Goal: Information Seeking & Learning: Find specific fact

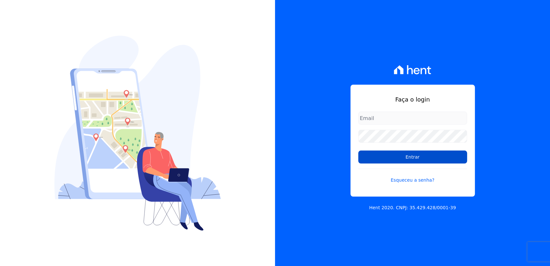
type input "tainaracoimbradoroinc@gmail.com"
click at [395, 158] on input "Entrar" at bounding box center [412, 156] width 109 height 13
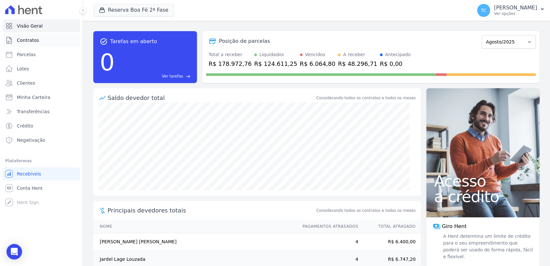
click at [30, 40] on span "Contratos" at bounding box center [28, 40] width 22 height 6
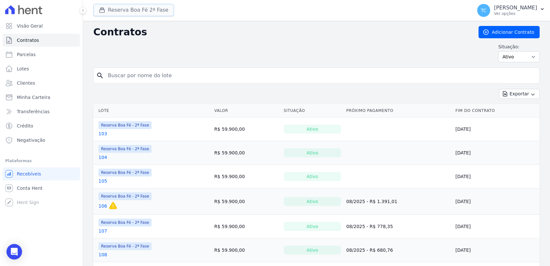
click at [135, 12] on button "Reserva Boa Fé 2ª Fase" at bounding box center [133, 10] width 81 height 12
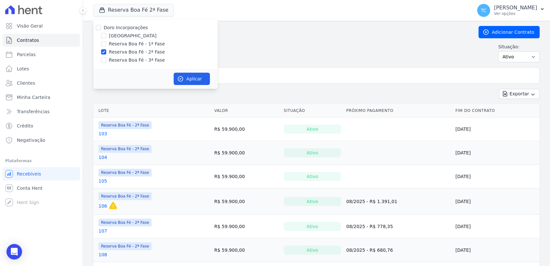
click at [101, 29] on div "Doro Incorporações" at bounding box center [155, 27] width 124 height 7
click at [98, 27] on input "Doro Incorporações" at bounding box center [98, 27] width 5 height 5
checkbox input "true"
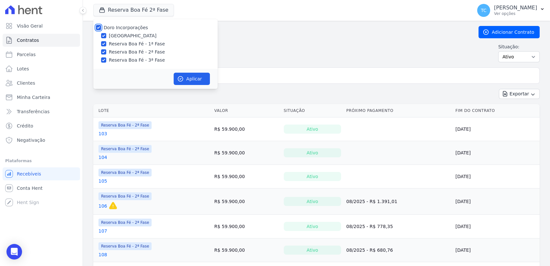
checkbox input "true"
click at [181, 79] on icon "button" at bounding box center [180, 78] width 6 height 6
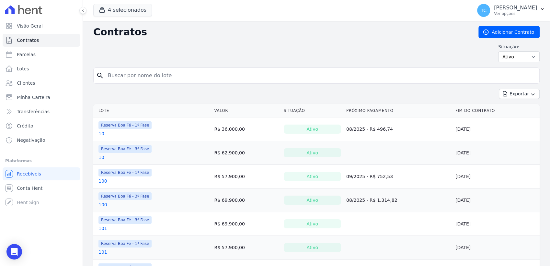
drag, startPoint x: 237, startPoint y: 74, endPoint x: 241, endPoint y: 74, distance: 4.2
click at [241, 74] on input "search" at bounding box center [320, 75] width 433 height 13
type input "77"
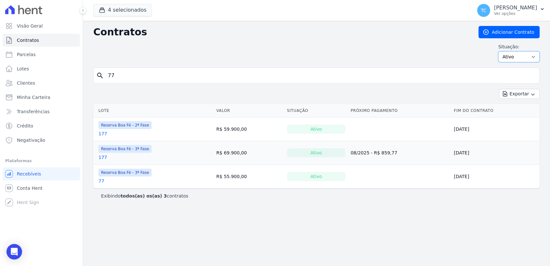
click at [521, 55] on select "Ativo Todos Pausado Distratado Rascunho Expirado Encerrado" at bounding box center [518, 56] width 41 height 11
select select "all"
click at [501, 51] on select "Ativo Todos Pausado Distratado Rascunho Expirado Encerrado" at bounding box center [518, 56] width 41 height 11
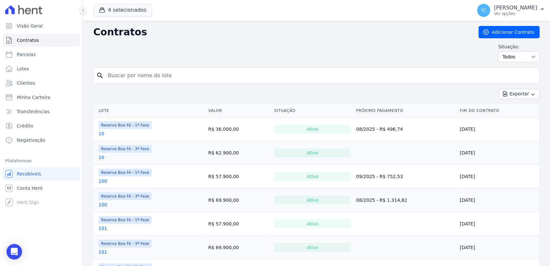
click at [134, 73] on input "search" at bounding box center [320, 75] width 433 height 13
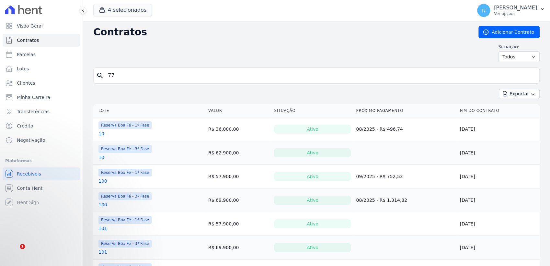
type input "77"
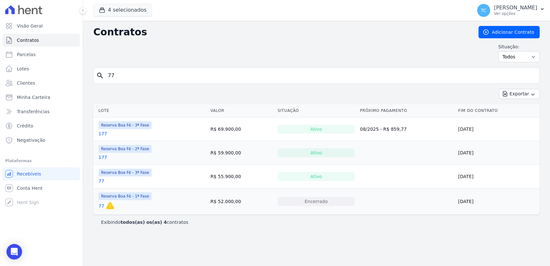
click at [102, 204] on link "77" at bounding box center [101, 205] width 6 height 6
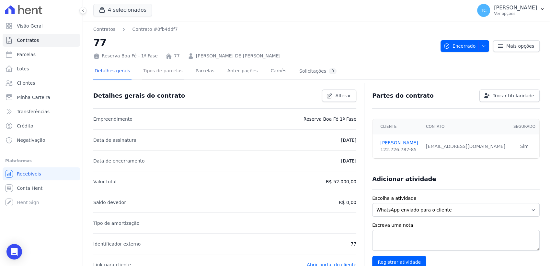
click at [170, 70] on link "Tipos de parcelas" at bounding box center [163, 71] width 42 height 17
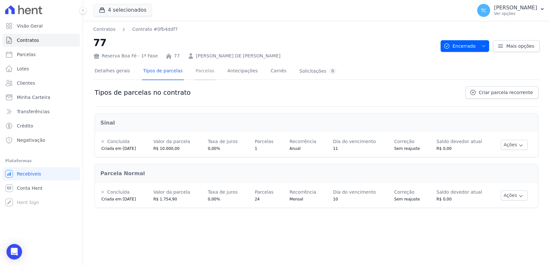
click at [199, 71] on link "Parcelas" at bounding box center [204, 71] width 21 height 17
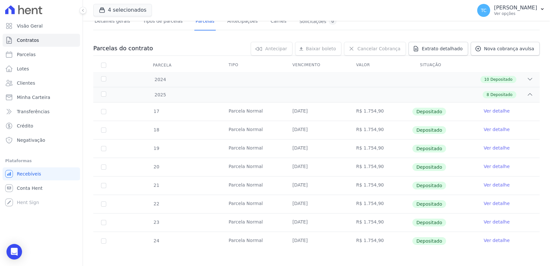
scroll to position [52, 0]
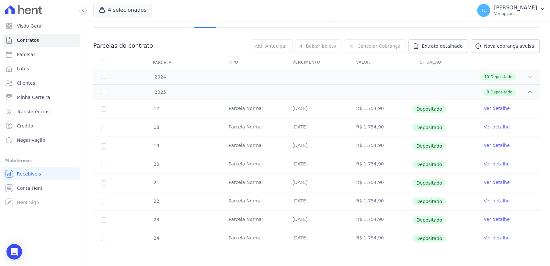
click at [489, 236] on link "Ver detalhe" at bounding box center [496, 237] width 26 height 6
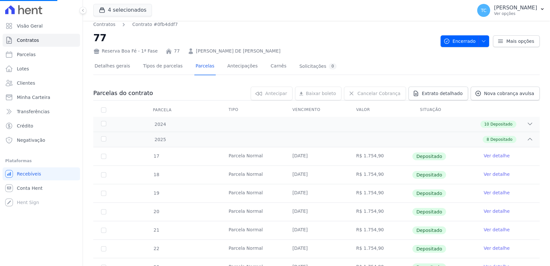
scroll to position [0, 0]
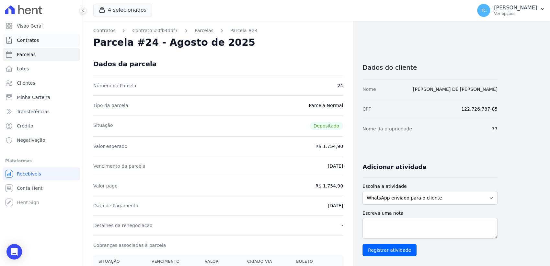
click at [32, 46] on link "Contratos" at bounding box center [41, 40] width 77 height 13
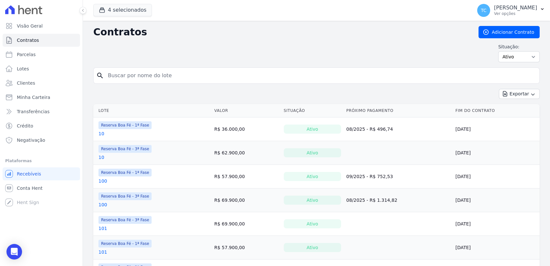
click at [130, 76] on input "search" at bounding box center [320, 75] width 433 height 13
type input "d8"
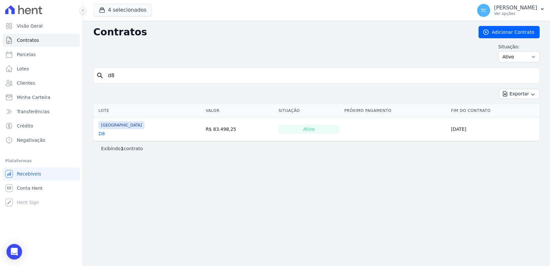
click at [101, 131] on link "D8" at bounding box center [101, 133] width 6 height 6
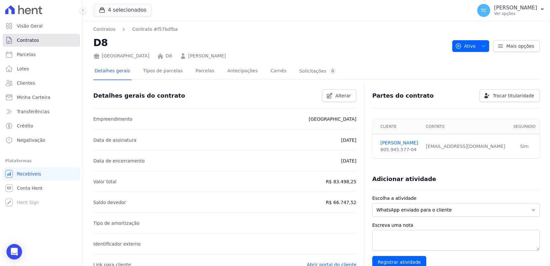
click at [20, 40] on span "Contratos" at bounding box center [28, 40] width 22 height 6
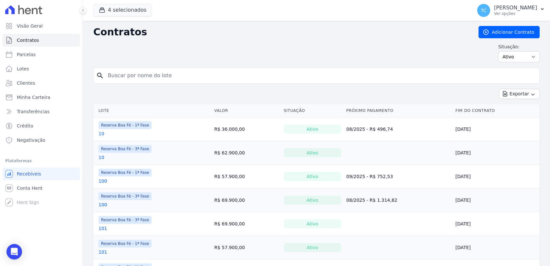
click at [126, 73] on input "search" at bounding box center [320, 75] width 433 height 13
type input "D13"
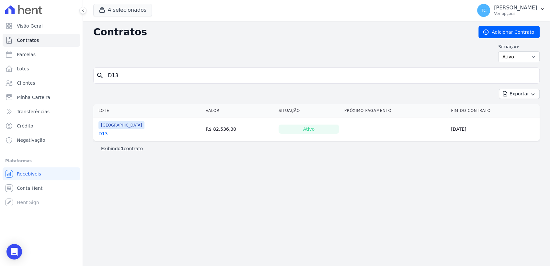
click at [103, 131] on link "D13" at bounding box center [102, 133] width 9 height 6
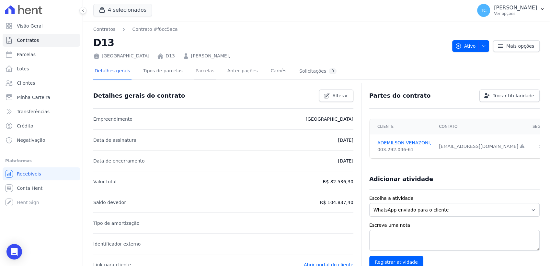
click at [194, 74] on link "Parcelas" at bounding box center [204, 71] width 21 height 17
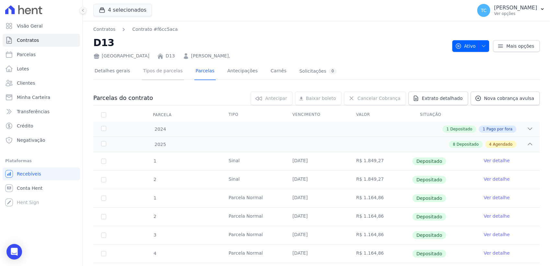
click at [159, 71] on link "Tipos de parcelas" at bounding box center [163, 71] width 42 height 17
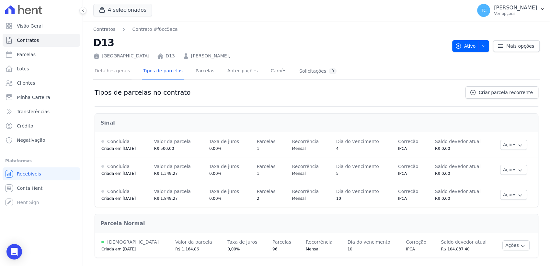
click at [106, 67] on link "Detalhes gerais" at bounding box center [112, 71] width 38 height 17
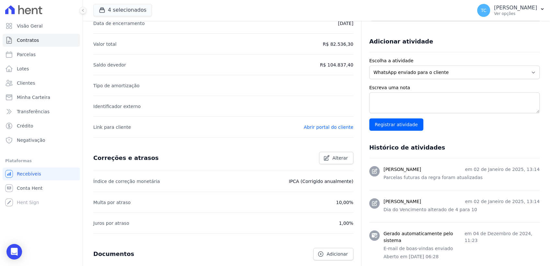
scroll to position [138, 0]
click at [54, 35] on link "Contratos" at bounding box center [41, 40] width 77 height 13
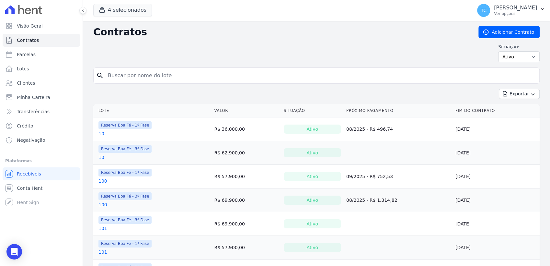
click at [170, 71] on input "search" at bounding box center [320, 75] width 433 height 13
type input "H20"
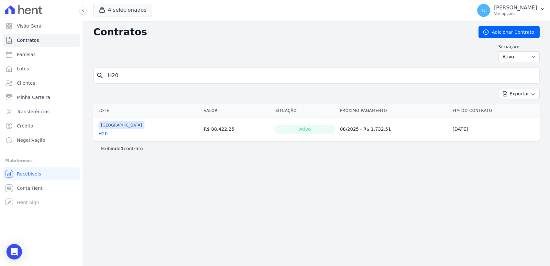
click at [102, 134] on link "H20" at bounding box center [102, 133] width 9 height 6
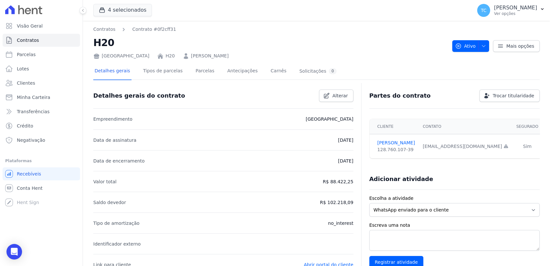
click at [369, 63] on div "Detalhes gerais Tipos de parcelas [GEOGRAPHIC_DATA] Antecipações [PERSON_NAME] …" at bounding box center [316, 71] width 446 height 16
click at [30, 40] on span "Contratos" at bounding box center [28, 40] width 22 height 6
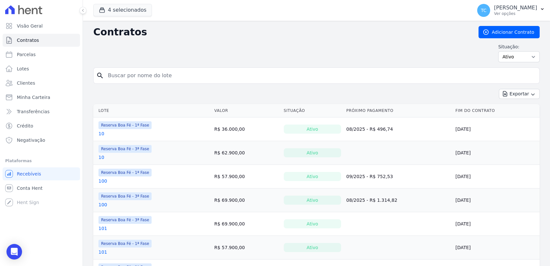
click at [147, 79] on input "search" at bounding box center [320, 75] width 433 height 13
type input "B15"
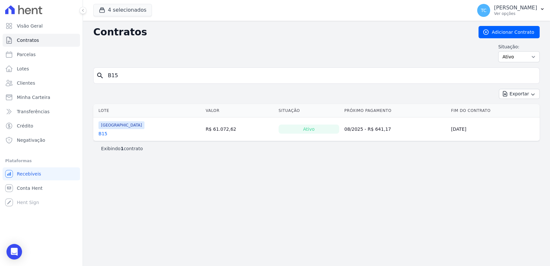
click at [102, 133] on link "B15" at bounding box center [102, 133] width 9 height 6
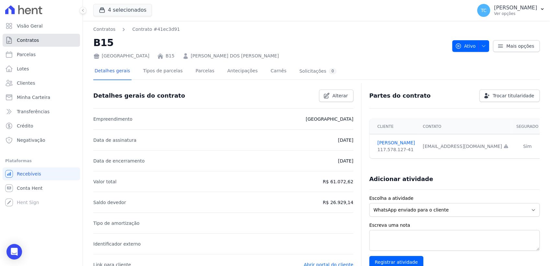
click at [31, 39] on span "Contratos" at bounding box center [28, 40] width 22 height 6
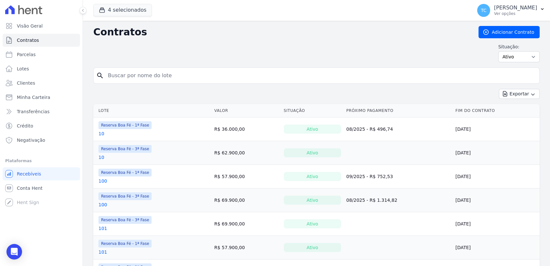
click at [137, 71] on input "search" at bounding box center [320, 75] width 433 height 13
type input "H3"
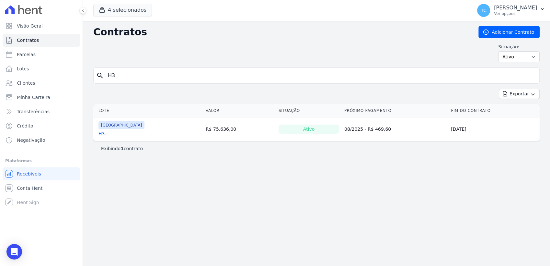
click at [101, 134] on link "H3" at bounding box center [101, 133] width 6 height 6
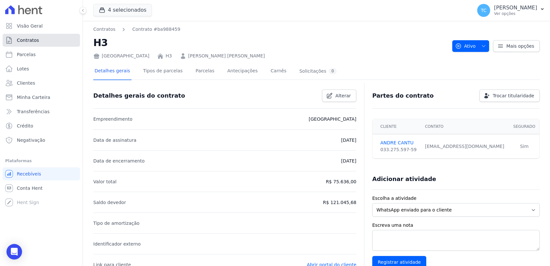
click at [36, 45] on link "Contratos" at bounding box center [41, 40] width 77 height 13
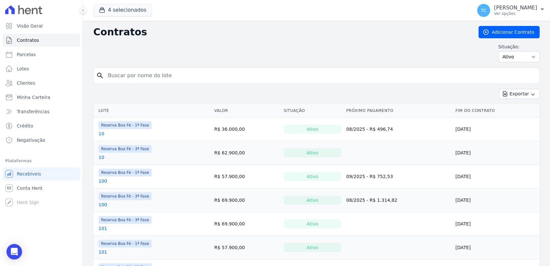
click at [136, 72] on input "search" at bounding box center [320, 75] width 433 height 13
type input "I5"
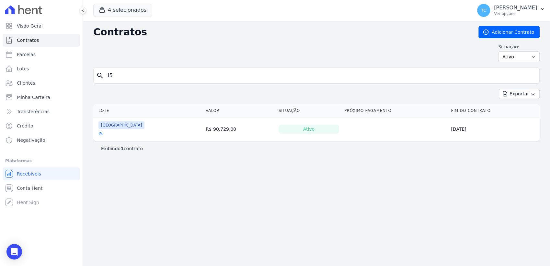
click at [102, 133] on link "I5" at bounding box center [100, 133] width 4 height 6
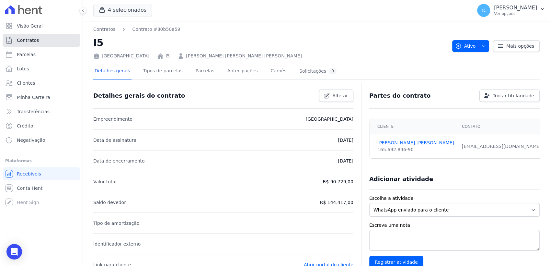
click at [26, 42] on span "Contratos" at bounding box center [28, 40] width 22 height 6
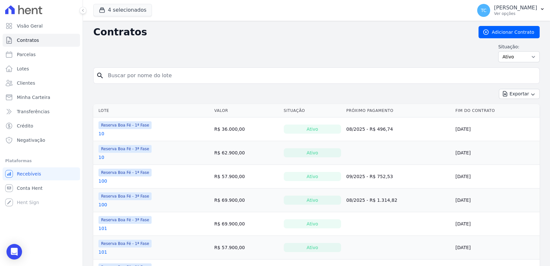
click at [154, 74] on input "search" at bounding box center [320, 75] width 433 height 13
type input "77"
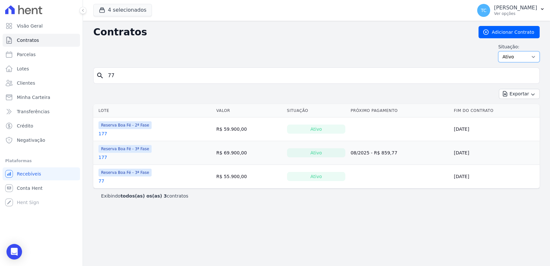
click at [513, 55] on select "Ativo Todos Pausado Distratado Rascunho Expirado Encerrado" at bounding box center [518, 56] width 41 height 11
select select "all"
click at [501, 51] on select "Ativo Todos Pausado Distratado Rascunho Expirado Encerrado" at bounding box center [518, 56] width 41 height 11
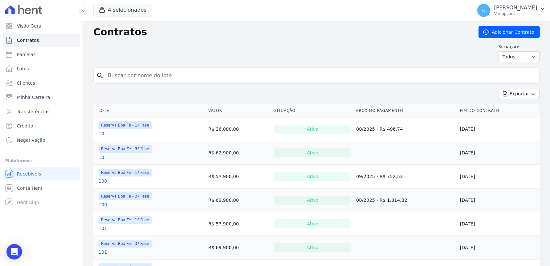
click at [127, 77] on input "search" at bounding box center [320, 75] width 433 height 13
type input "77"
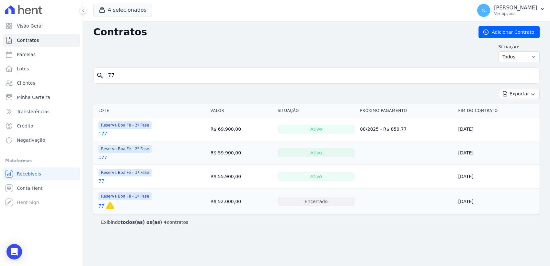
click at [100, 206] on link "77" at bounding box center [101, 205] width 6 height 6
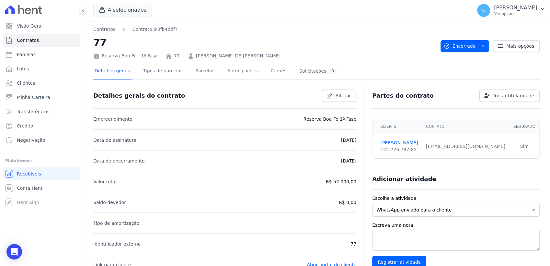
drag, startPoint x: 395, startPoint y: 142, endPoint x: 418, endPoint y: 71, distance: 75.3
click at [419, 69] on div "Detalhes gerais Tipos de parcelas [GEOGRAPHIC_DATA] Antecipações [PERSON_NAME] …" at bounding box center [316, 71] width 446 height 16
drag, startPoint x: 373, startPoint y: 141, endPoint x: 411, endPoint y: 144, distance: 37.7
click at [411, 144] on td "[PERSON_NAME] 122.726.787-85" at bounding box center [397, 146] width 50 height 24
copy link "[PERSON_NAME]"
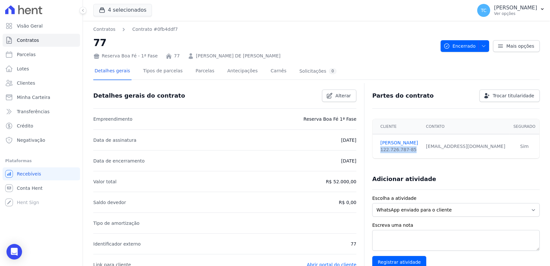
drag, startPoint x: 410, startPoint y: 151, endPoint x: 374, endPoint y: 154, distance: 36.4
click at [374, 154] on td "[PERSON_NAME] 122.726.787-85" at bounding box center [397, 146] width 50 height 24
copy div "122.726.787-85"
drag, startPoint x: 334, startPoint y: 178, endPoint x: 352, endPoint y: 182, distance: 19.2
click at [352, 182] on p "R$ 52.000,00" at bounding box center [341, 181] width 30 height 8
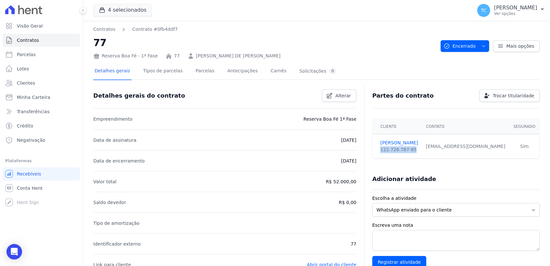
copy p "52.000,00"
click at [198, 70] on link "Parcelas" at bounding box center [204, 71] width 21 height 17
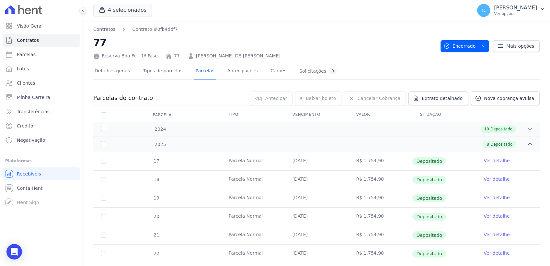
scroll to position [52, 0]
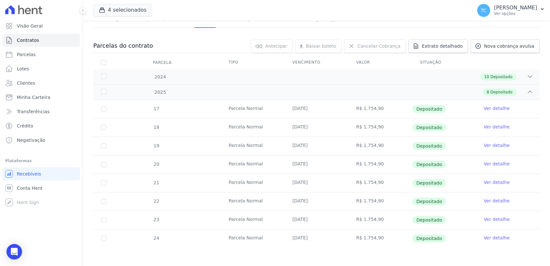
click at [490, 239] on link "Ver detalhe" at bounding box center [496, 237] width 26 height 6
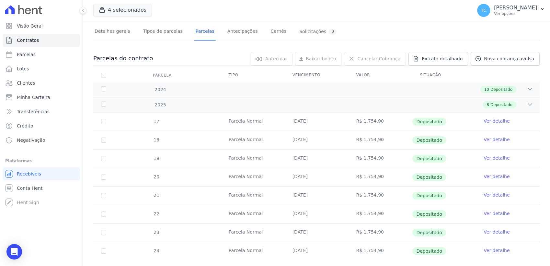
scroll to position [52, 0]
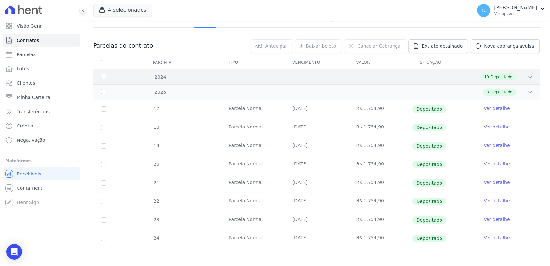
click at [417, 79] on div "10 Depositado" at bounding box center [338, 76] width 390 height 7
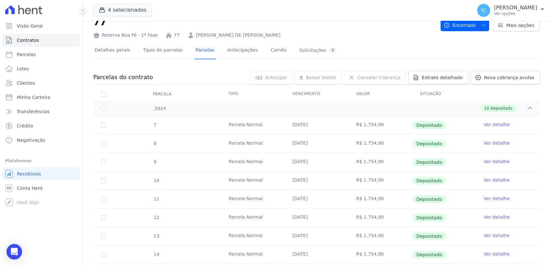
scroll to position [0, 0]
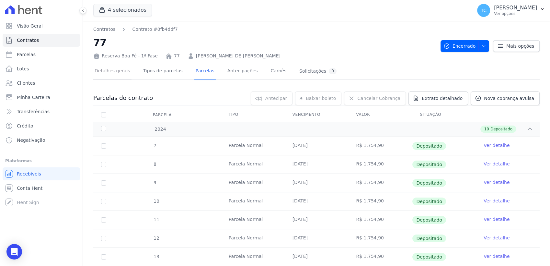
click at [120, 69] on link "Detalhes gerais" at bounding box center [112, 71] width 38 height 17
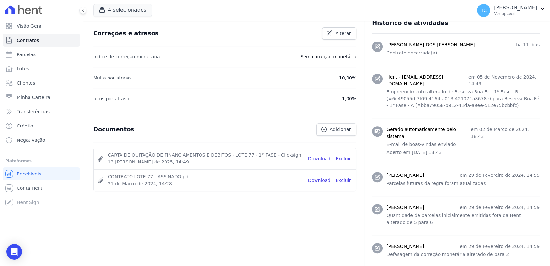
scroll to position [262, 0]
click at [324, 158] on link "Download" at bounding box center [319, 158] width 23 height 7
click at [321, 180] on link "Download" at bounding box center [319, 179] width 23 height 7
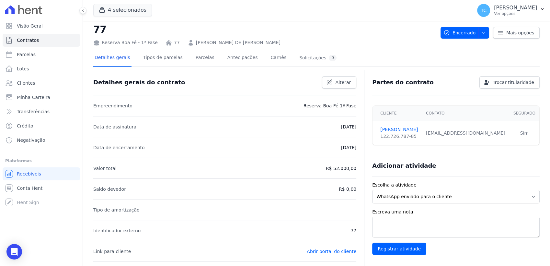
scroll to position [5, 0]
